Goal: Find contact information: Find contact information

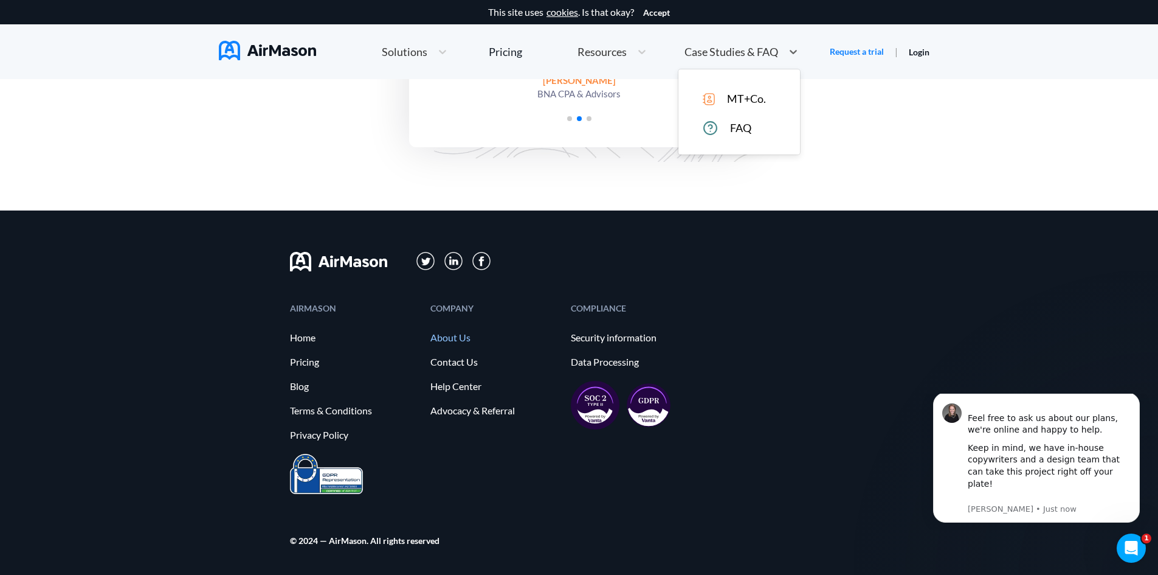
click at [454, 335] on link "About Us" at bounding box center [494, 337] width 128 height 11
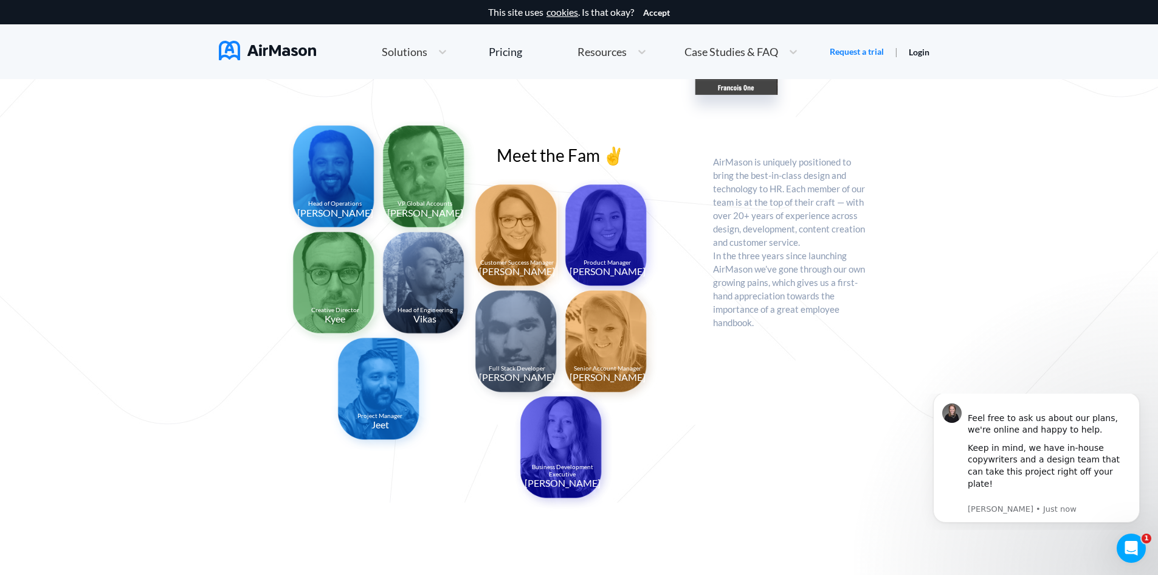
scroll to position [1259, 0]
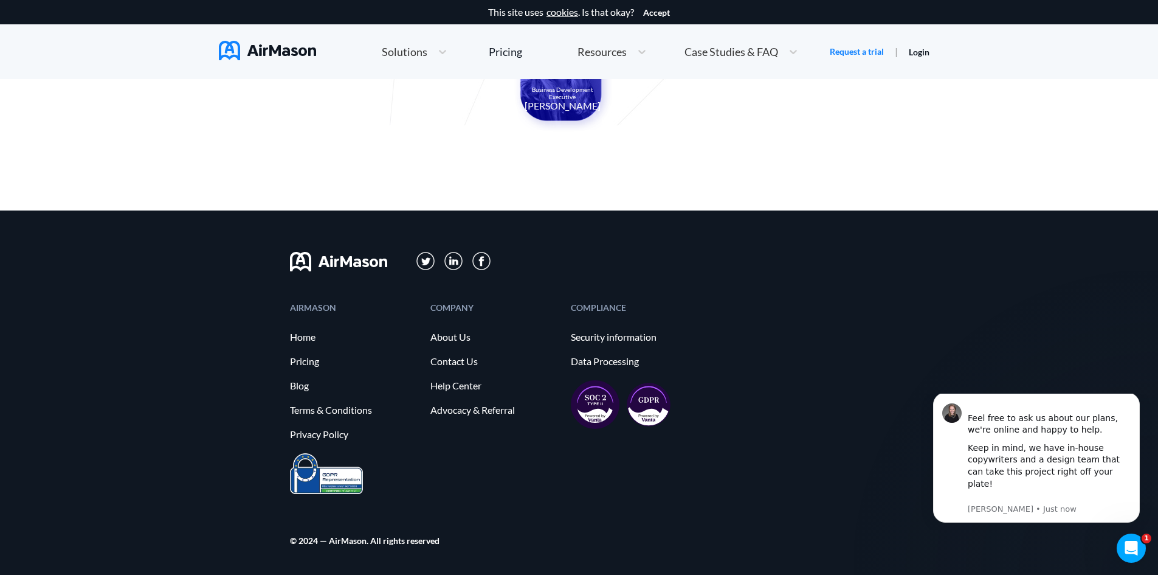
click at [458, 352] on div "COMPANY About Us Contact Us Help Center Advocacy & Referral" at bounding box center [494, 378] width 128 height 150
click at [451, 359] on link "Contact Us" at bounding box center [494, 361] width 128 height 11
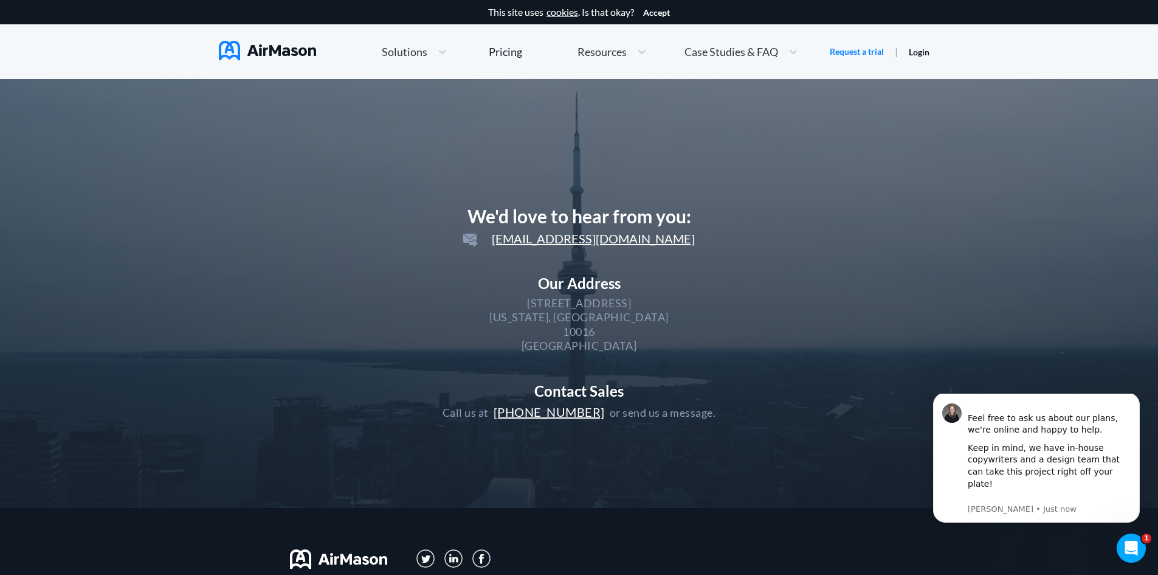
scroll to position [297, 0]
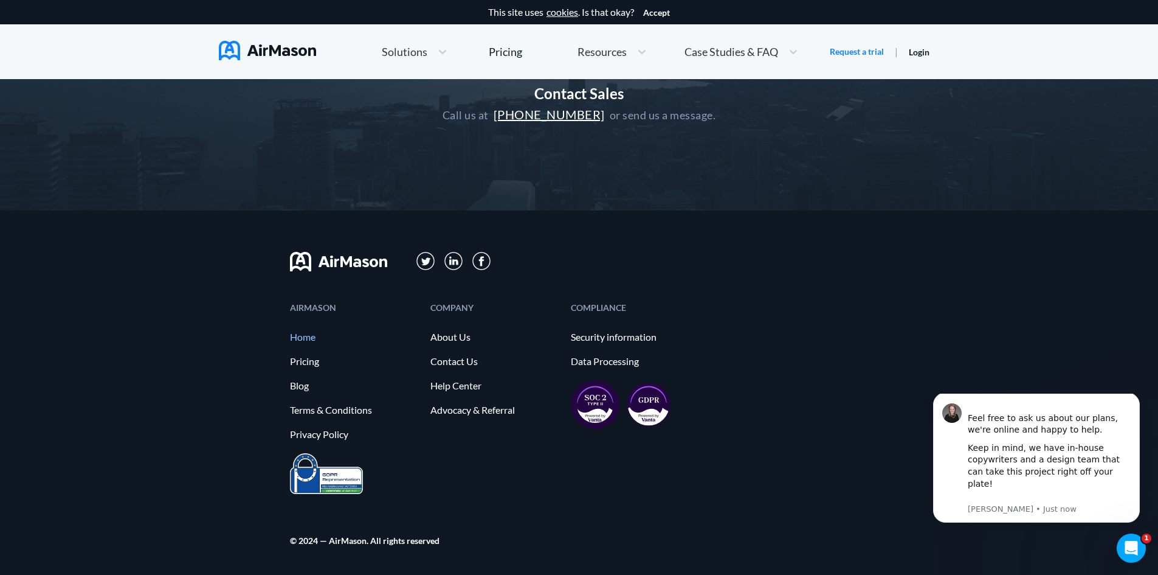
click at [302, 336] on link "Home" at bounding box center [354, 336] width 128 height 11
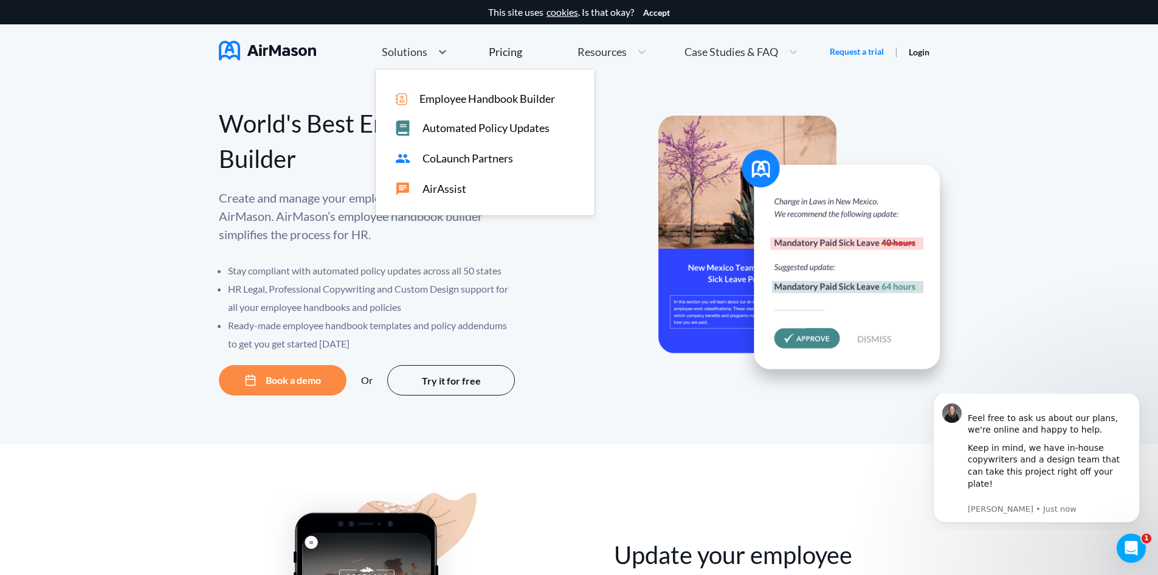
click at [429, 58] on div "Solutions" at bounding box center [404, 51] width 56 height 15
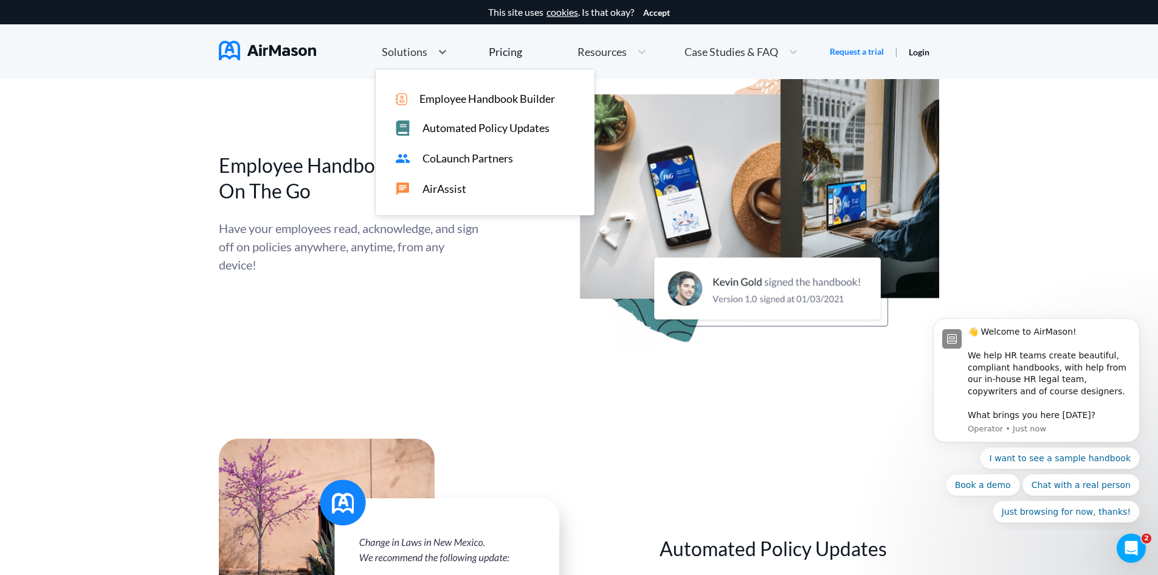
scroll to position [4013, 0]
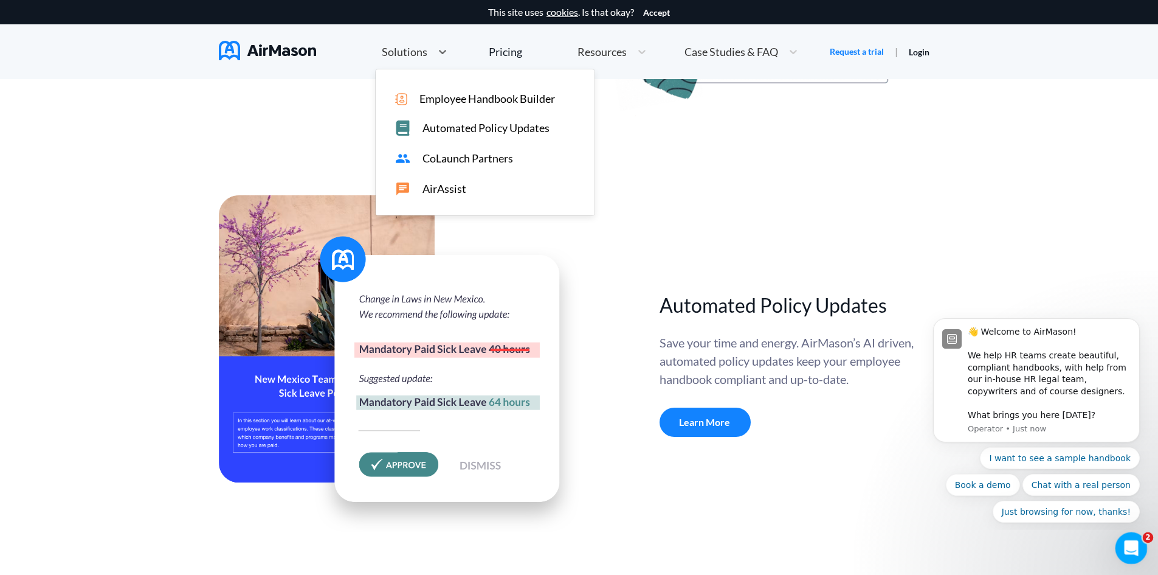
click at [1122, 544] on icon "Open Intercom Messenger" at bounding box center [1130, 546] width 20 height 20
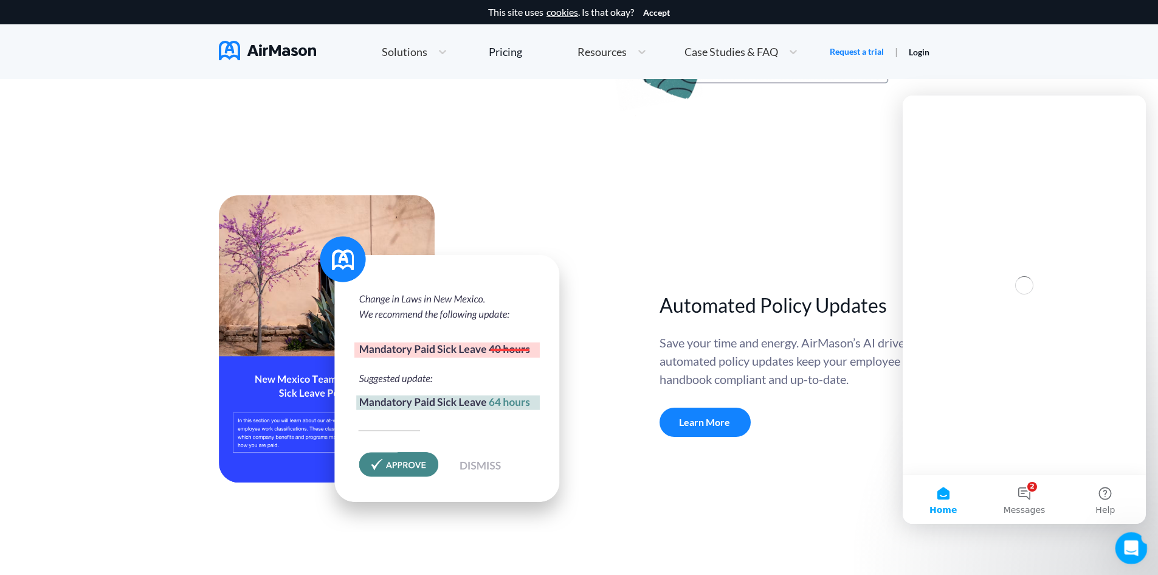
scroll to position [0, 0]
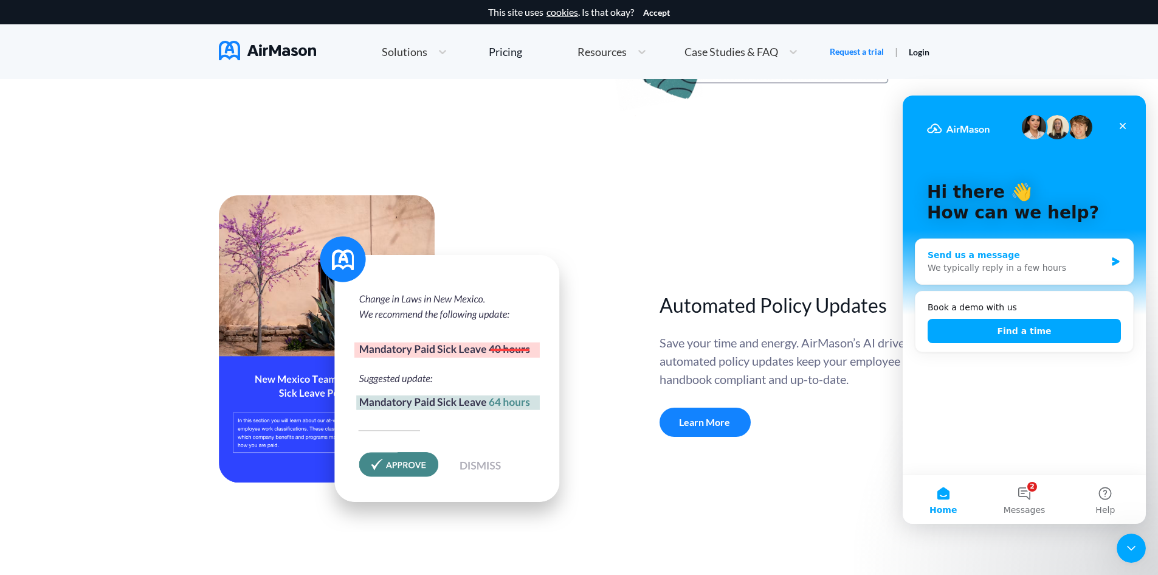
click at [1084, 264] on div "We typically reply in a few hours" at bounding box center [1017, 267] width 178 height 13
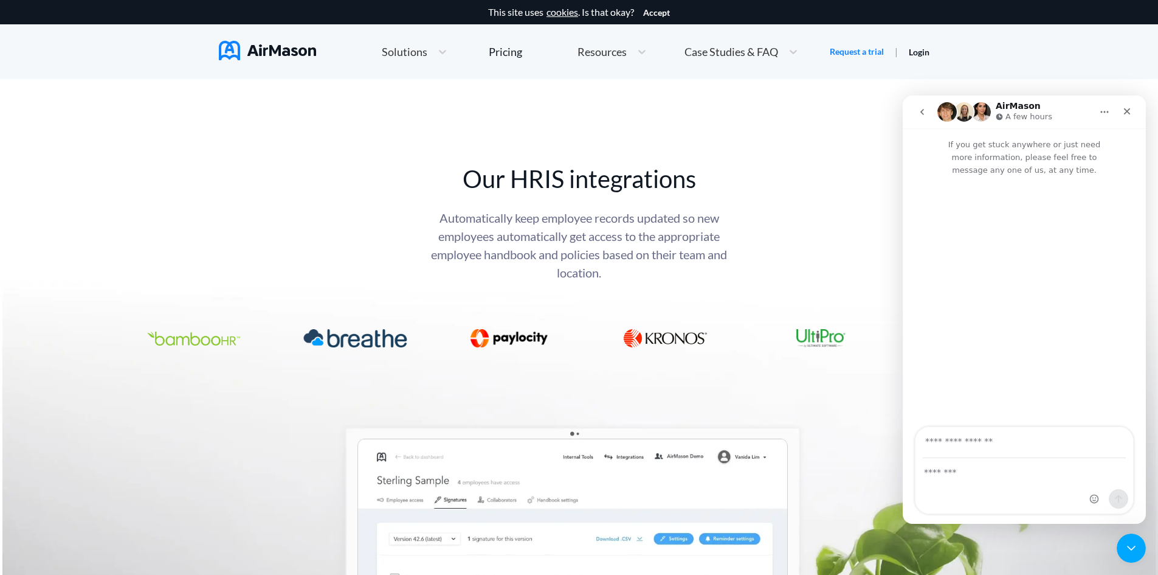
scroll to position [4986, 0]
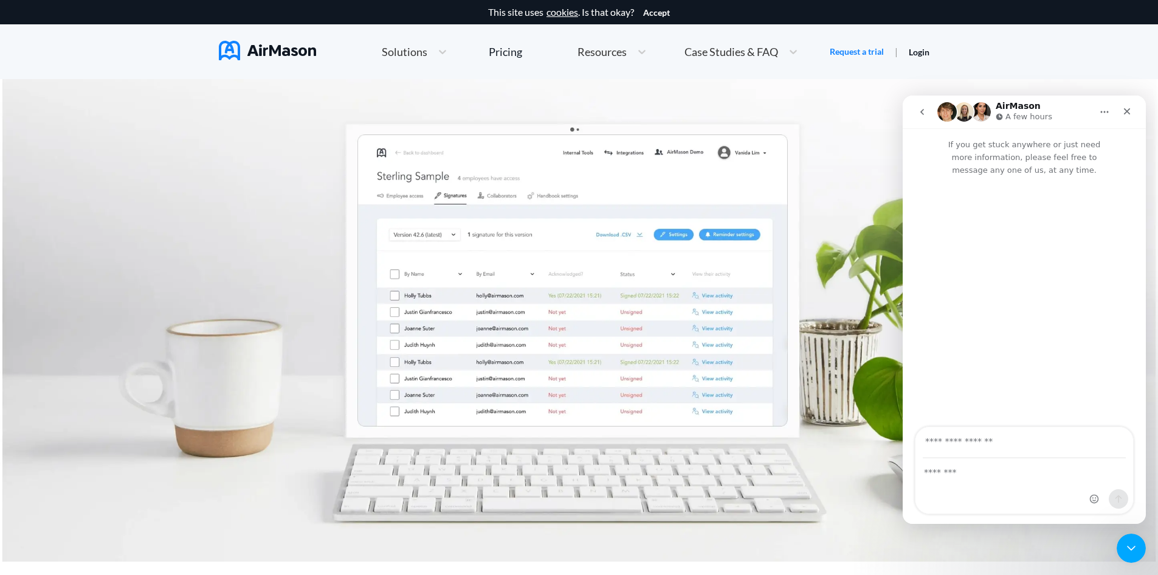
click at [942, 105] on img "Intercom messenger" at bounding box center [947, 111] width 19 height 19
click at [960, 111] on img "Intercom messenger" at bounding box center [964, 111] width 19 height 19
click at [991, 112] on div "AirMason A few hours" at bounding box center [1015, 112] width 154 height 21
click at [1122, 112] on icon "Close" at bounding box center [1127, 111] width 10 height 10
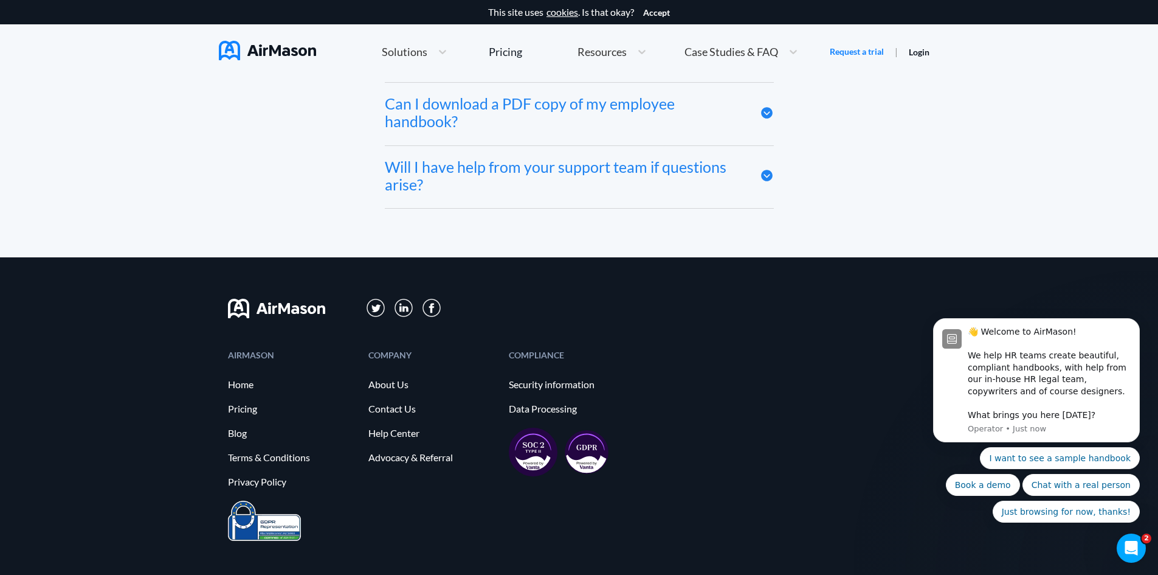
scroll to position [6741, 0]
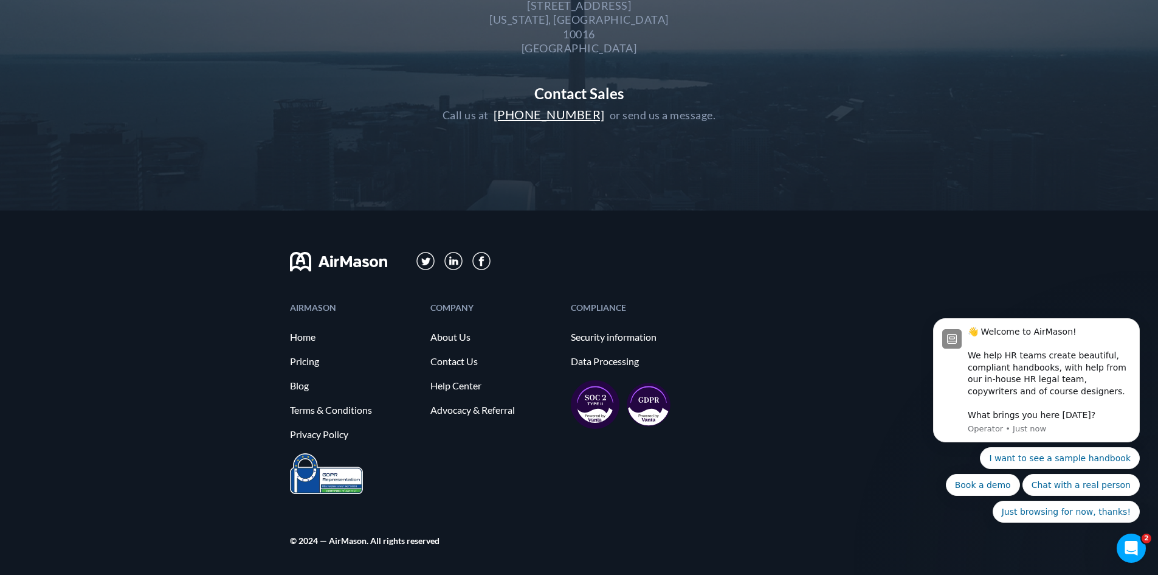
scroll to position [297, 0]
